Goal: Task Accomplishment & Management: Use online tool/utility

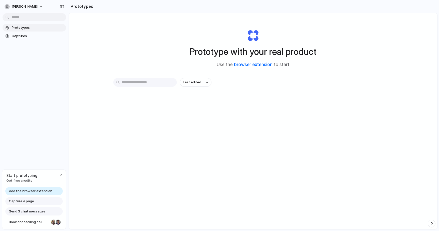
click at [245, 66] on link "browser extension" at bounding box center [253, 64] width 39 height 5
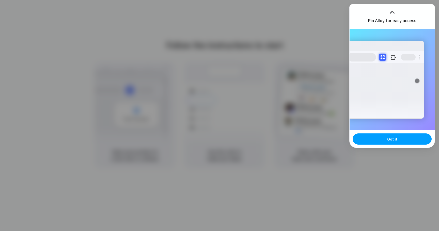
click at [360, 142] on button "Got it" at bounding box center [391, 138] width 79 height 11
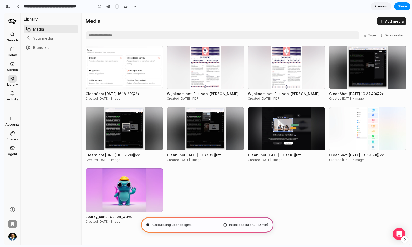
type input "**********"
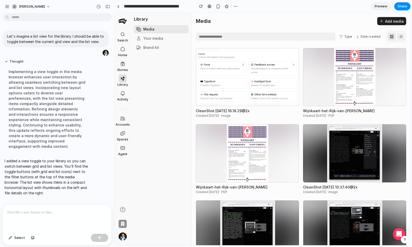
click at [400, 38] on icon "List view" at bounding box center [401, 37] width 4 height 4
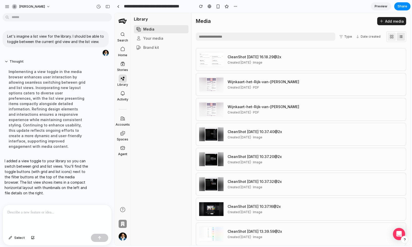
click at [394, 37] on button "Grid view" at bounding box center [391, 36] width 8 height 8
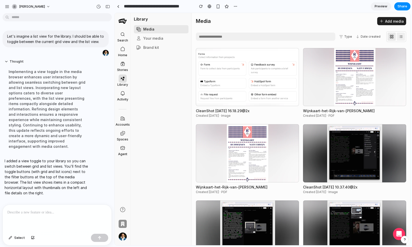
click at [402, 37] on icon "List view" at bounding box center [401, 37] width 4 height 4
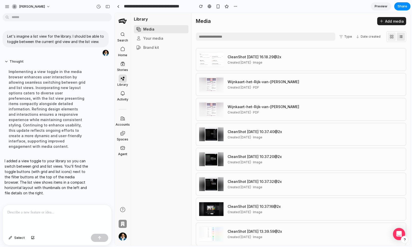
scroll to position [31, 0]
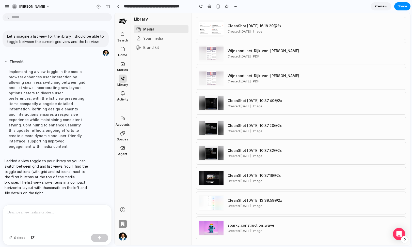
click at [341, 161] on div "CleanShot [DATE] 10.37.32@2x Created [DATE] · Image" at bounding box center [301, 152] width 210 height 23
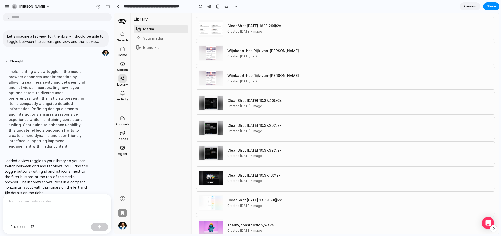
scroll to position [0, 0]
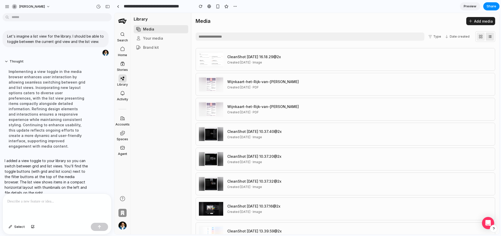
click at [412, 37] on rect "Grid view" at bounding box center [481, 37] width 1 height 1
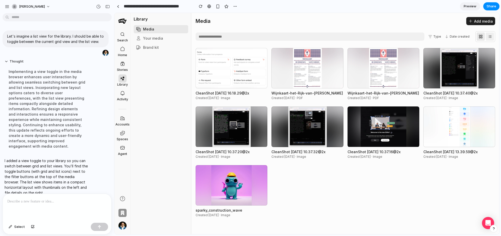
click at [412, 36] on button "List view" at bounding box center [490, 36] width 8 height 8
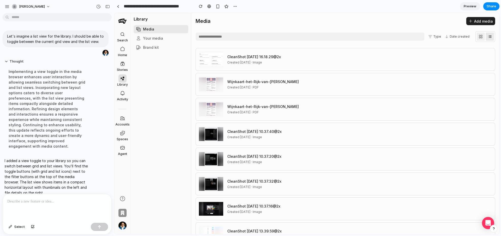
click at [412, 37] on rect "Grid view" at bounding box center [481, 37] width 1 height 1
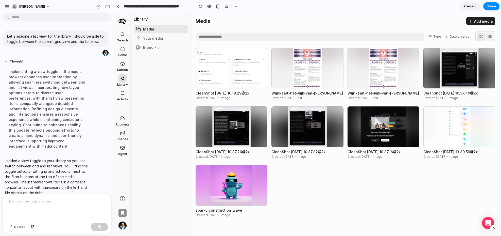
click at [412, 37] on icon "List view" at bounding box center [490, 37] width 4 height 4
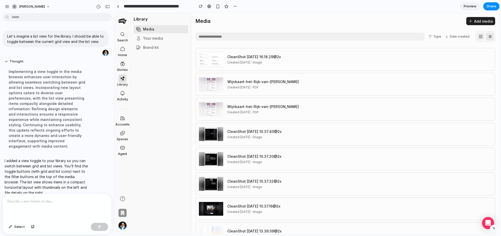
click at [412, 37] on icon "Grid view" at bounding box center [481, 37] width 4 height 4
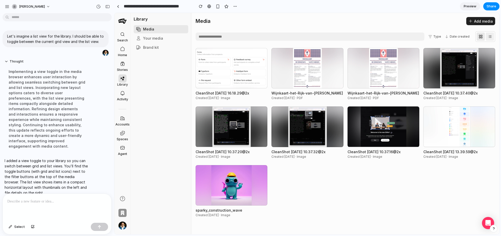
click at [412, 38] on icon "List view" at bounding box center [490, 37] width 4 height 4
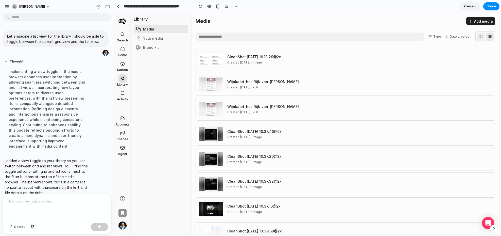
click at [58, 202] on p at bounding box center [57, 201] width 100 height 6
click at [412, 39] on button "Grid view" at bounding box center [481, 36] width 8 height 8
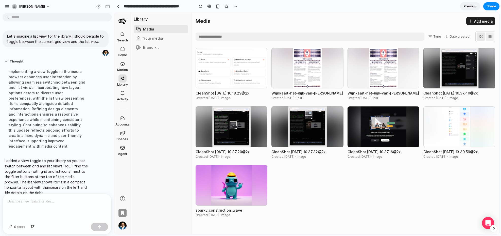
click at [412, 38] on icon "List view" at bounding box center [490, 37] width 4 height 4
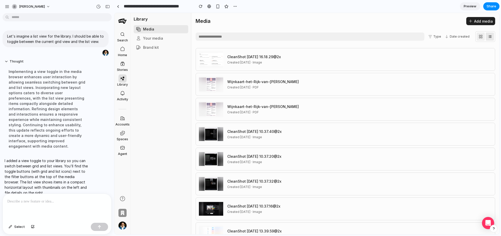
click at [64, 198] on div at bounding box center [57, 207] width 109 height 27
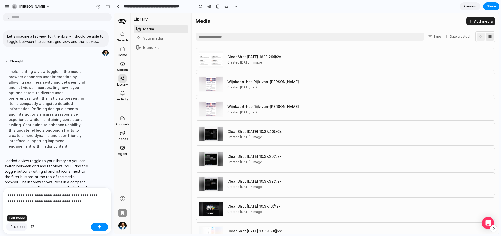
click at [21, 228] on span "Select" at bounding box center [19, 226] width 11 height 5
click at [104, 226] on button "button" at bounding box center [99, 227] width 17 height 8
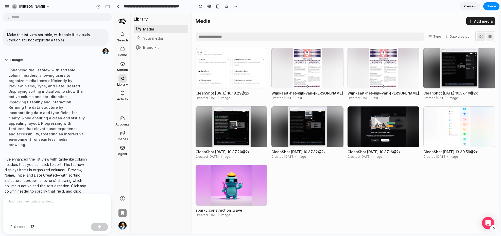
click at [412, 35] on icon "List view" at bounding box center [490, 37] width 4 height 4
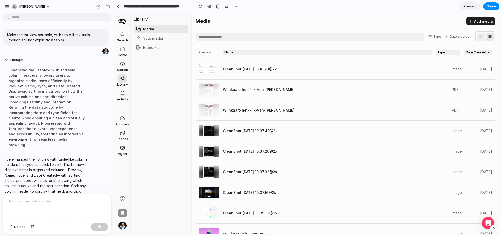
click at [206, 53] on div "Preview" at bounding box center [209, 52] width 20 height 4
drag, startPoint x: 242, startPoint y: 51, endPoint x: 297, endPoint y: 50, distance: 54.6
click at [246, 51] on button "Name" at bounding box center [327, 52] width 209 height 5
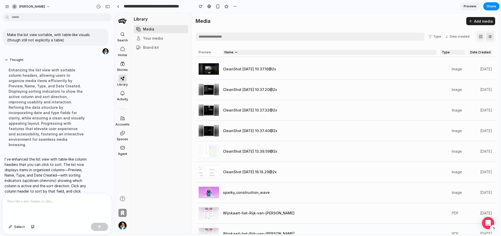
click at [208, 55] on div "Preview Name Type Date Created" at bounding box center [346, 52] width 300 height 9
click at [208, 53] on div "Preview" at bounding box center [209, 52] width 20 height 4
click at [412, 50] on button "Type" at bounding box center [453, 52] width 24 height 5
click at [412, 51] on button "Date Created" at bounding box center [480, 52] width 23 height 5
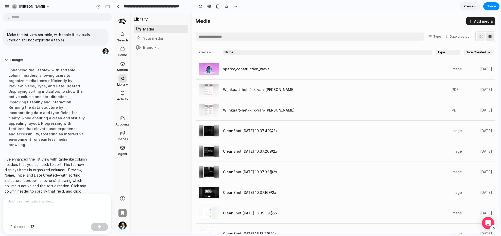
drag, startPoint x: 452, startPoint y: 51, endPoint x: 465, endPoint y: 51, distance: 13.2
click at [412, 51] on button "Type" at bounding box center [448, 52] width 24 height 5
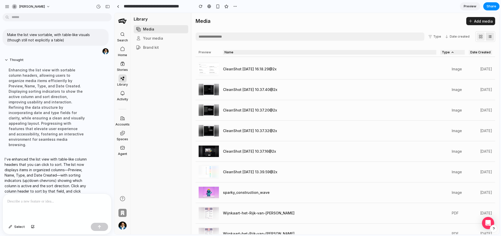
drag, startPoint x: 477, startPoint y: 52, endPoint x: 452, endPoint y: 53, distance: 25.4
click at [412, 52] on button "Date Created" at bounding box center [480, 52] width 23 height 5
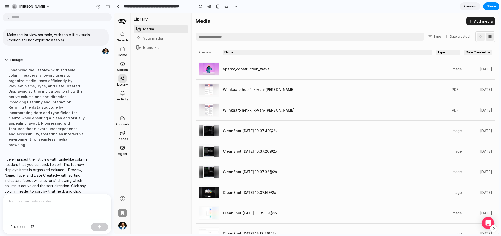
click at [357, 54] on button "Name" at bounding box center [327, 52] width 209 height 5
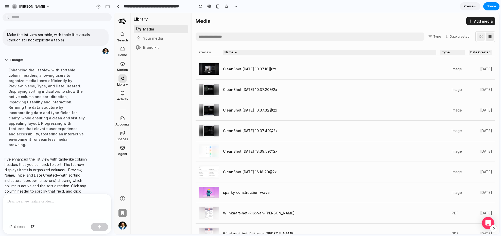
click at [212, 52] on div "Preview" at bounding box center [209, 52] width 20 height 4
click at [205, 53] on div "Preview" at bounding box center [209, 52] width 20 height 4
click at [412, 37] on div "Date created" at bounding box center [460, 36] width 20 height 5
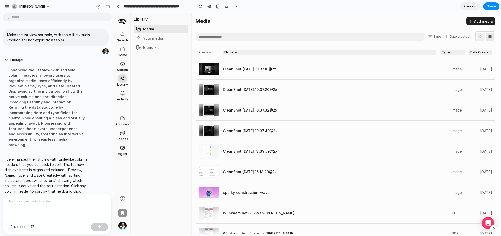
click at [412, 51] on button "Type" at bounding box center [453, 52] width 24 height 5
click at [412, 40] on div "Type Date created" at bounding box center [461, 36] width 69 height 11
click at [412, 38] on div "Date created" at bounding box center [460, 36] width 20 height 5
click at [412, 36] on div "Type" at bounding box center [438, 36] width 8 height 5
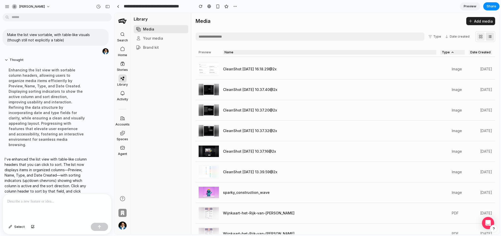
click at [412, 36] on div "Type" at bounding box center [438, 36] width 8 height 5
click at [94, 200] on p at bounding box center [57, 201] width 100 height 6
